Goal: Task Accomplishment & Management: Use online tool/utility

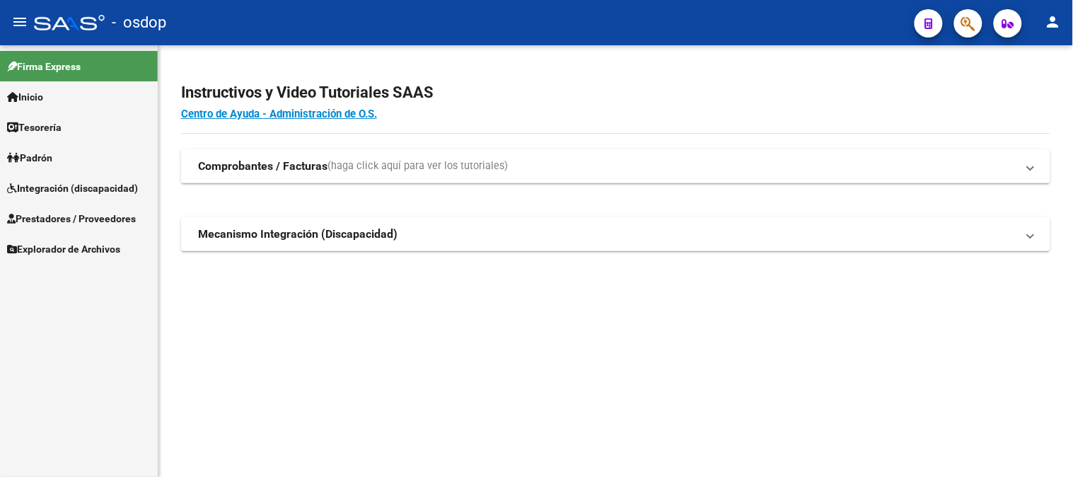
click at [85, 191] on span "Integración (discapacidad)" at bounding box center [72, 188] width 131 height 16
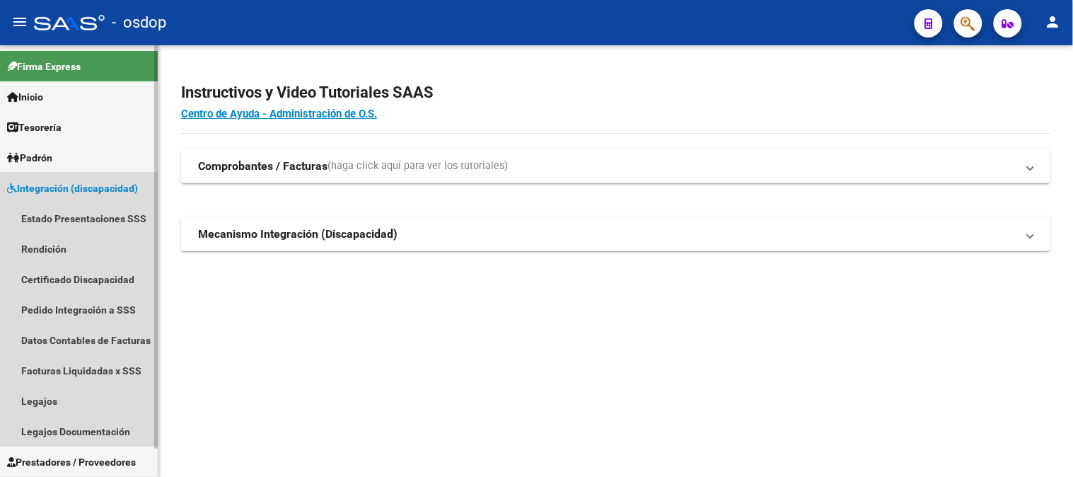
click at [71, 192] on span "Integración (discapacidad)" at bounding box center [72, 188] width 131 height 16
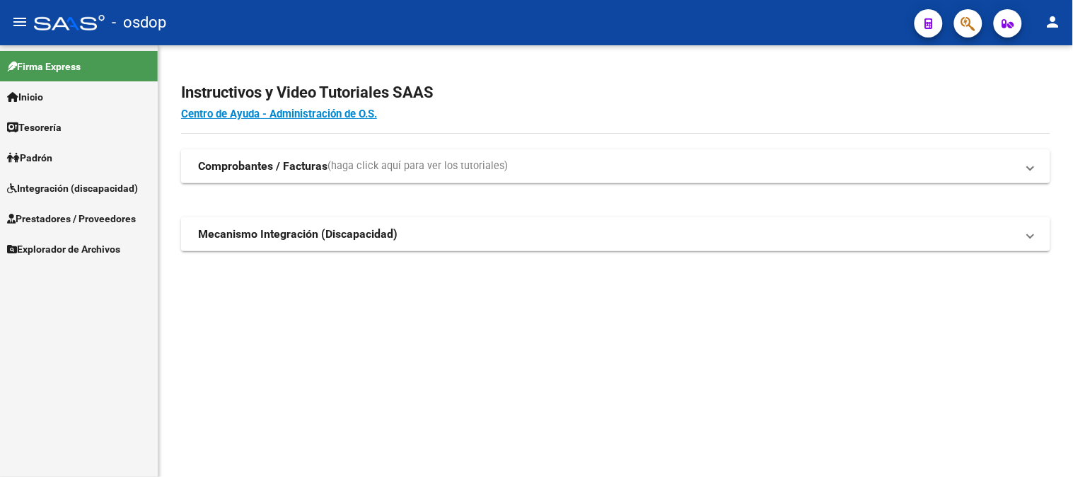
click at [72, 222] on span "Prestadores / Proveedores" at bounding box center [71, 219] width 129 height 16
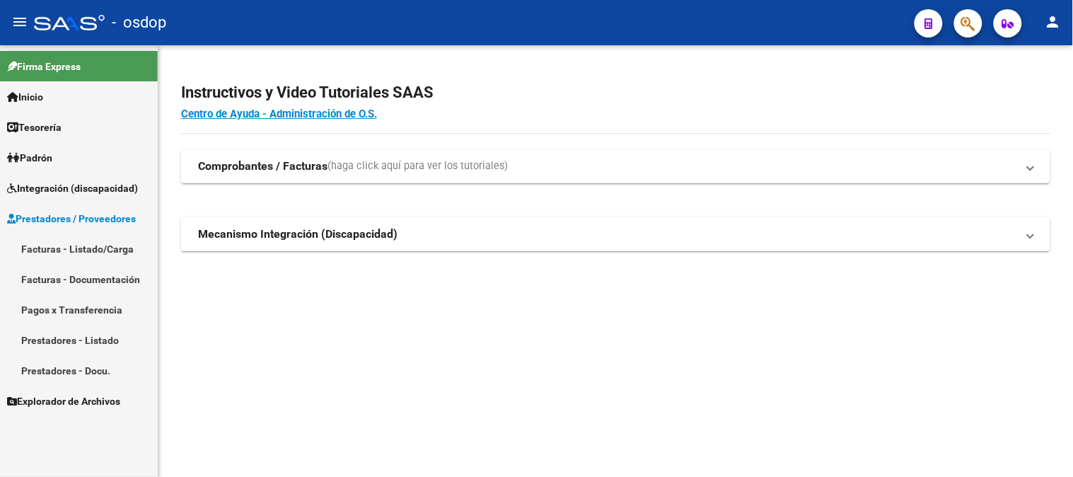
click at [64, 244] on link "Facturas - Listado/Carga" at bounding box center [79, 248] width 158 height 30
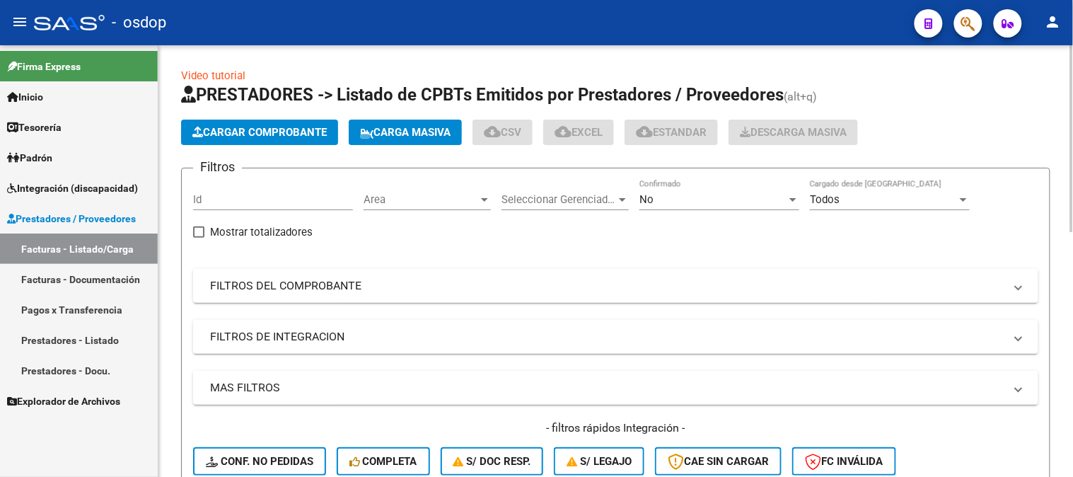
scroll to position [157, 0]
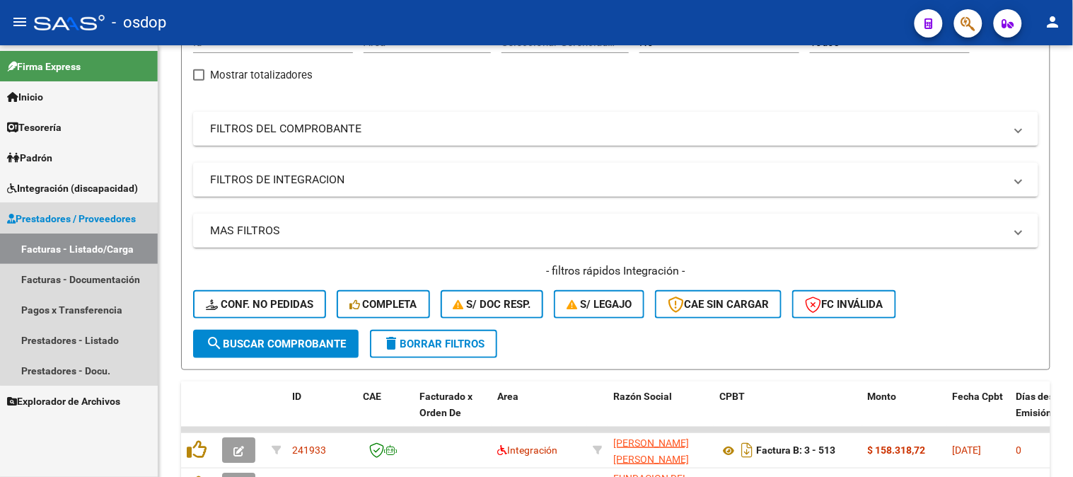
click at [151, 203] on link "Prestadores / Proveedores" at bounding box center [79, 218] width 158 height 30
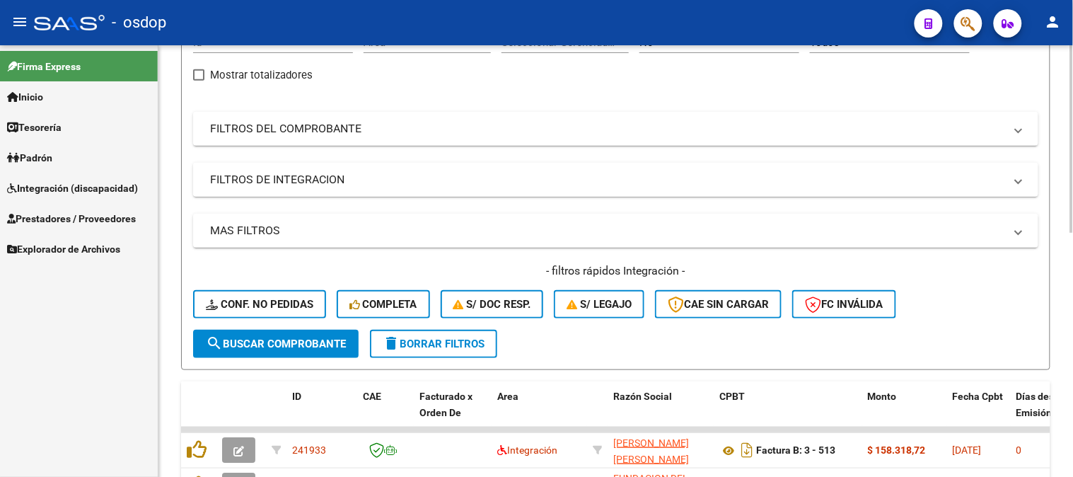
click at [236, 172] on mat-panel-title "FILTROS DE INTEGRACION" at bounding box center [607, 180] width 794 height 16
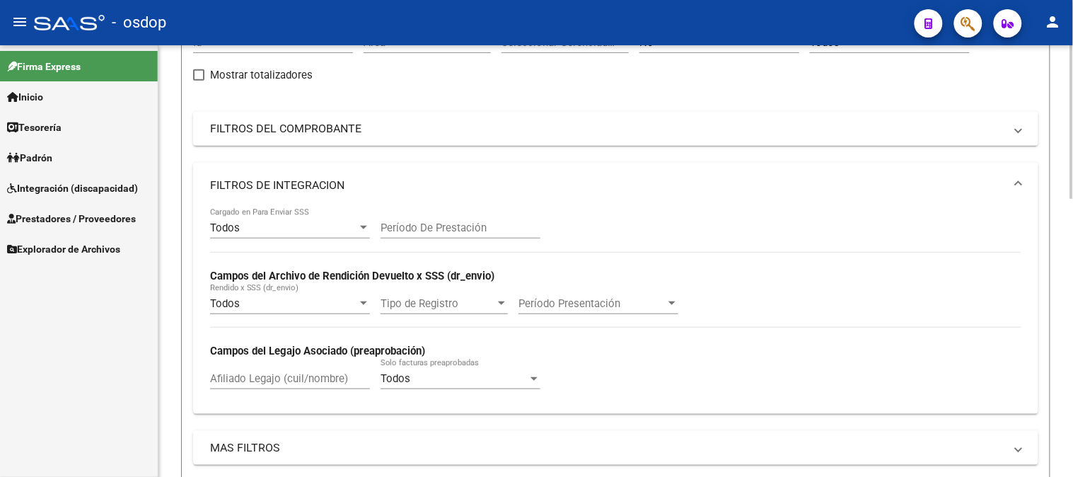
click at [449, 224] on input "Período De Prestación" at bounding box center [461, 227] width 160 height 13
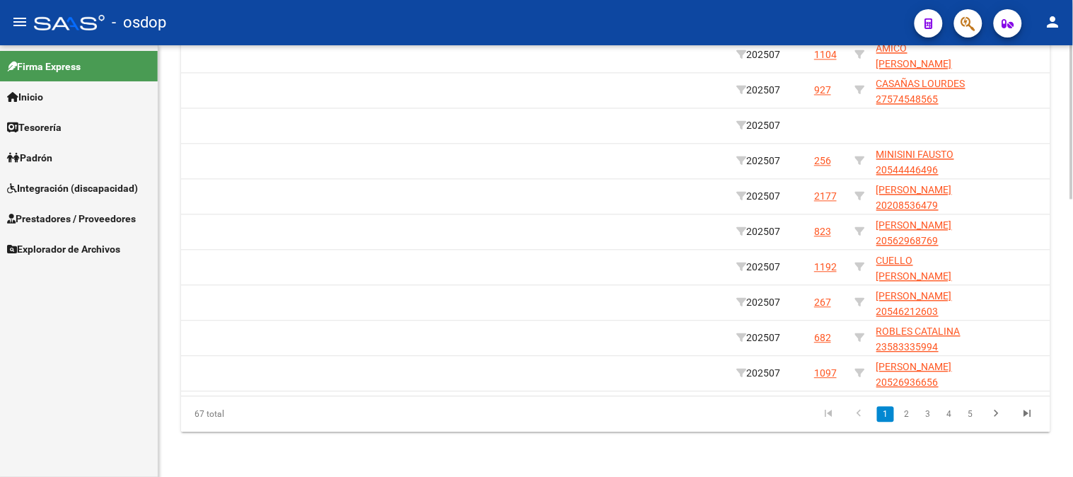
scroll to position [0, 1462]
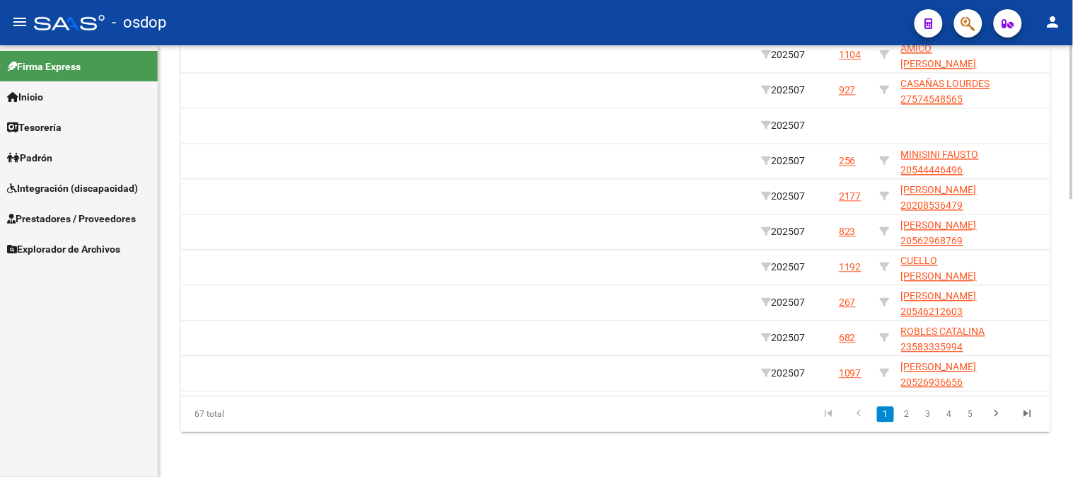
type input "202507"
click at [251, 427] on div "67 total" at bounding box center [266, 413] width 171 height 35
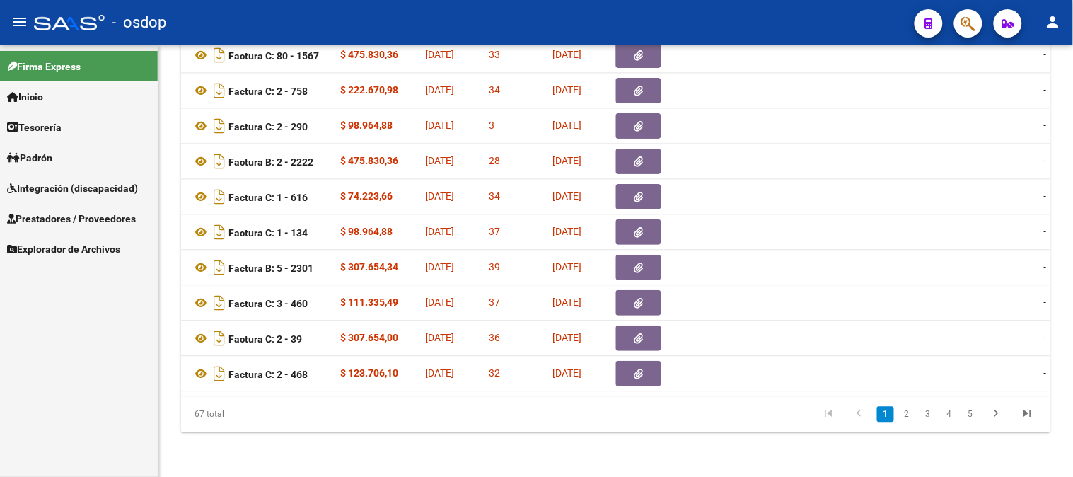
scroll to position [0, 467]
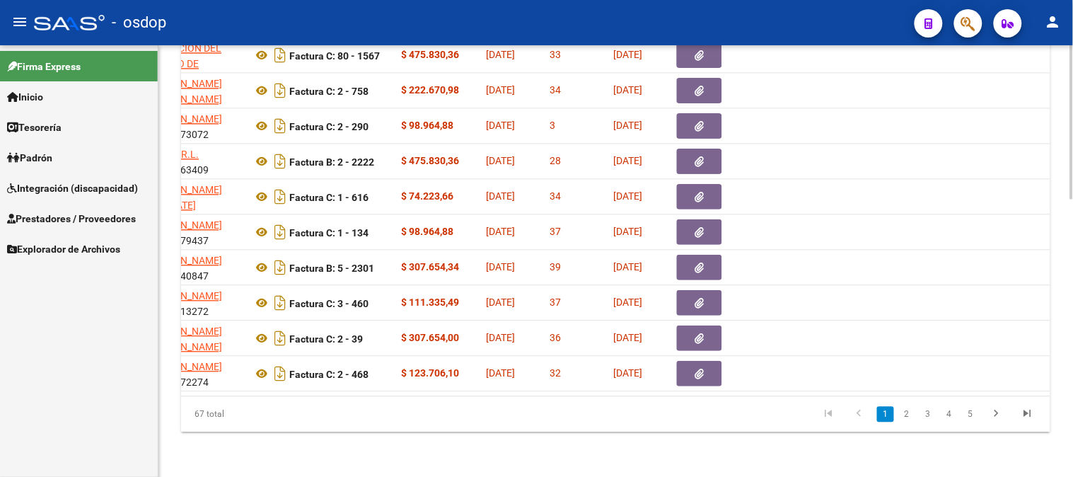
click at [334, 386] on datatable-body "241932 Integración FUNDACION DEL CENTRO DE DESARROLLO INFANTIL 33653368459 Fact…" at bounding box center [615, 213] width 869 height 364
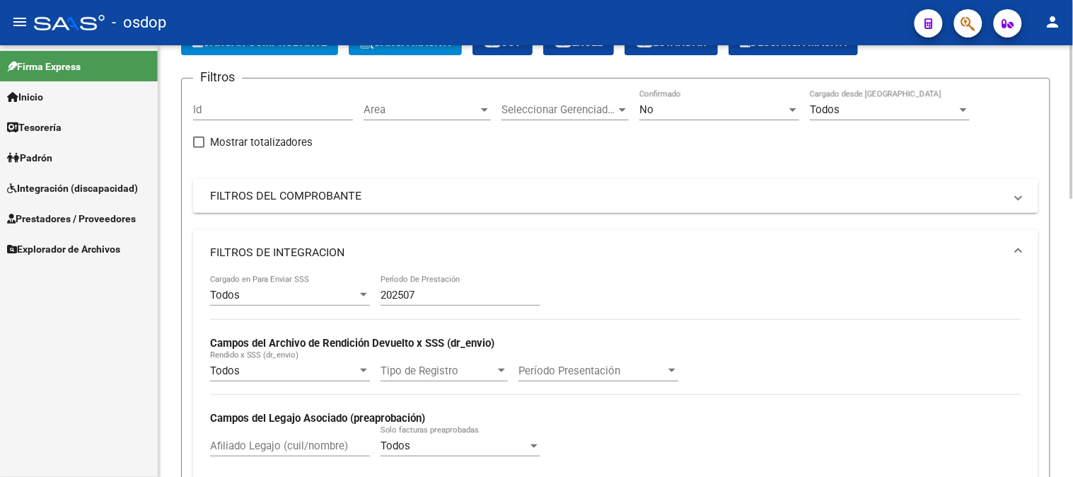
scroll to position [0, 0]
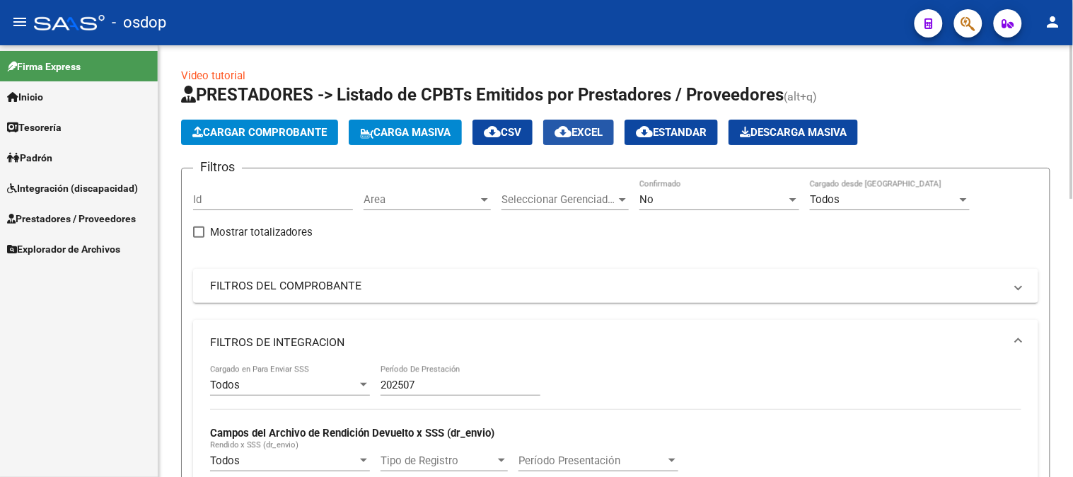
click at [598, 140] on button "cloud_download EXCEL" at bounding box center [578, 132] width 71 height 25
